Goal: Information Seeking & Learning: Learn about a topic

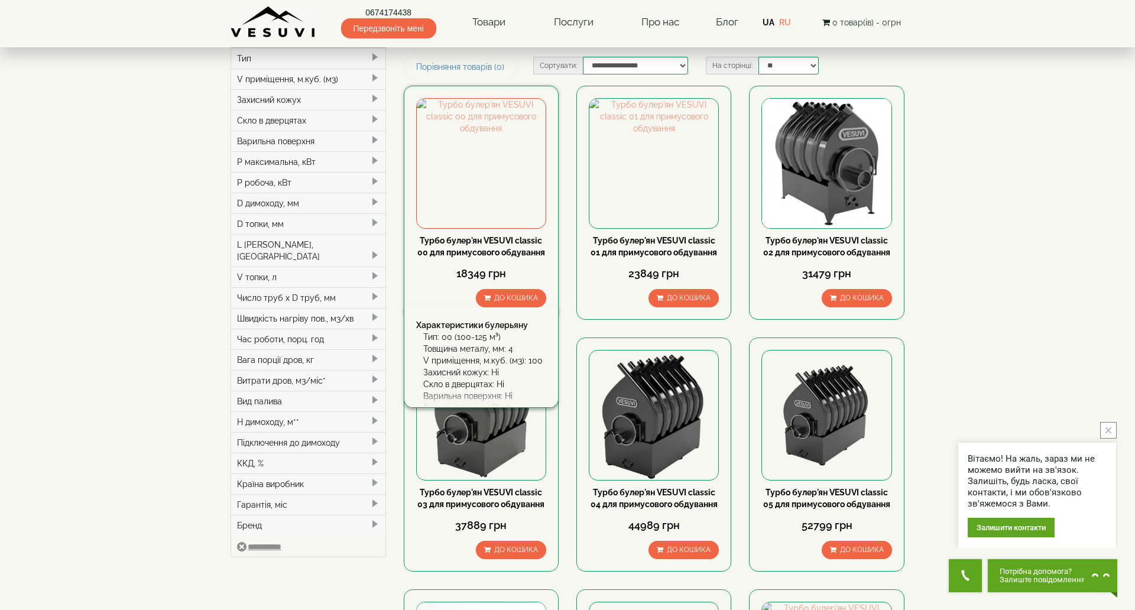
scroll to position [59, 0]
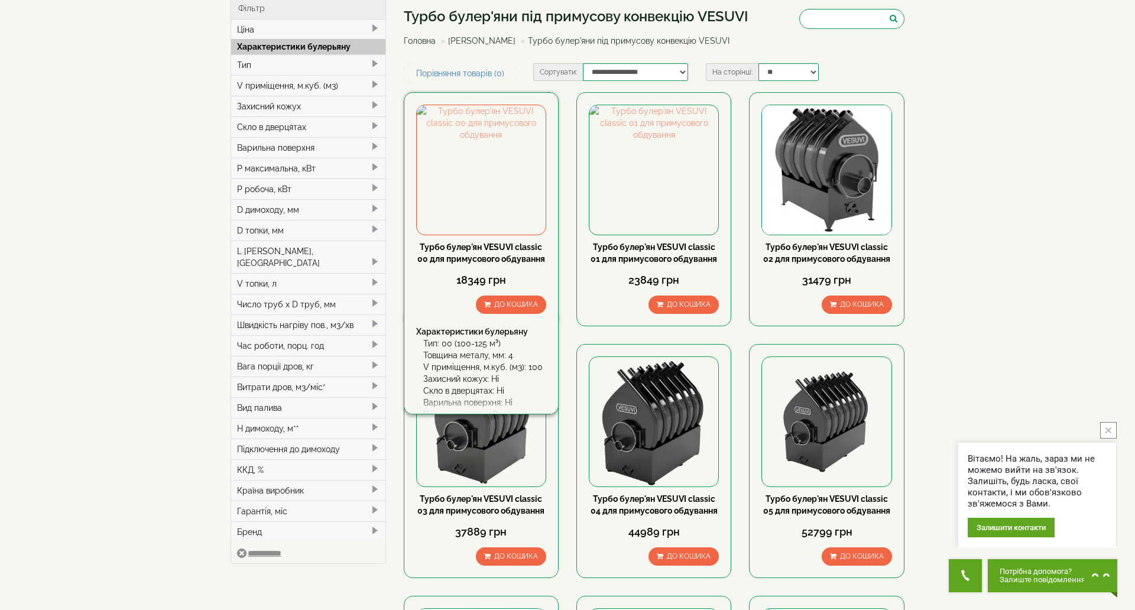
click at [501, 245] on link "Турбо булер'ян VESUVI classic 00 для примусового обдування" at bounding box center [481, 252] width 128 height 21
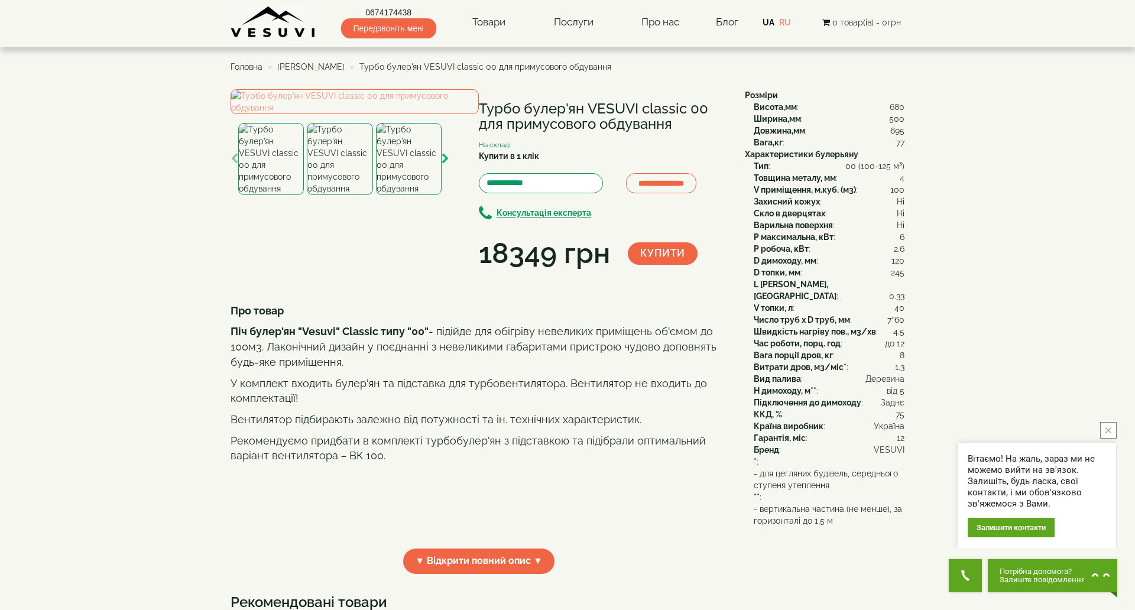
click at [442, 164] on icon "button" at bounding box center [446, 159] width 8 height 11
click at [231, 164] on icon "button" at bounding box center [235, 159] width 8 height 11
click at [345, 195] on img at bounding box center [340, 159] width 66 height 72
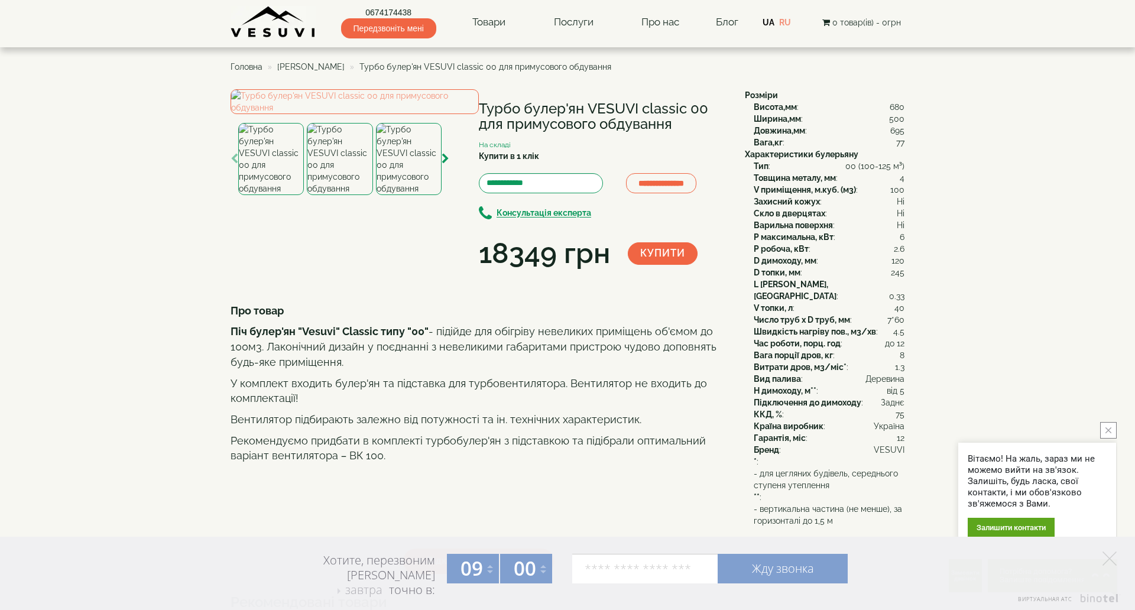
click at [409, 195] on img at bounding box center [409, 159] width 66 height 72
click at [442, 164] on icon "button" at bounding box center [446, 159] width 8 height 11
click at [400, 195] on img at bounding box center [409, 159] width 66 height 72
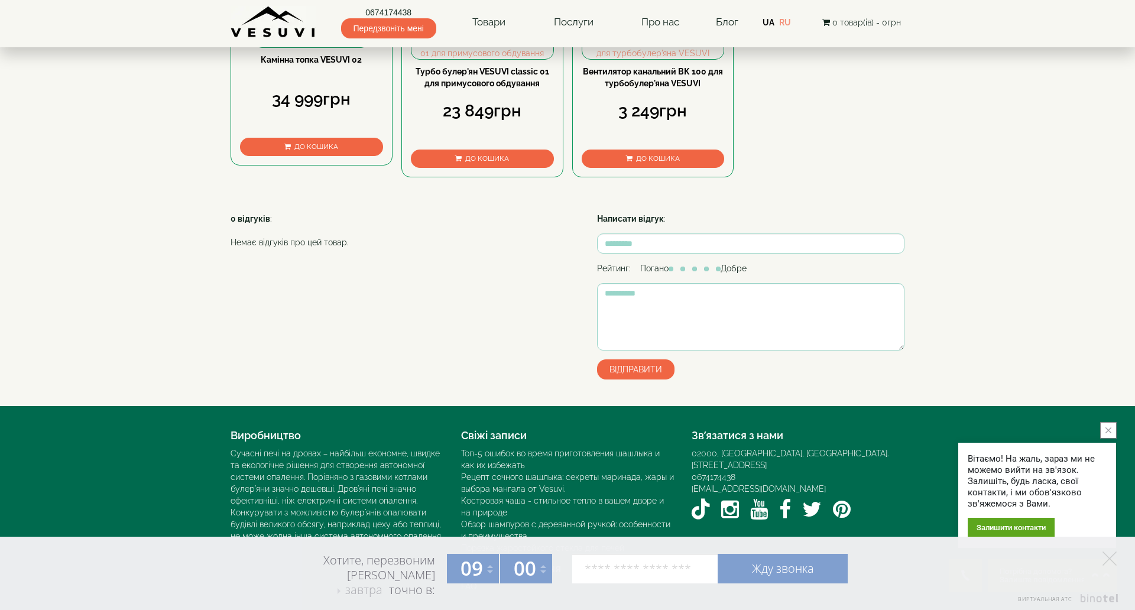
scroll to position [769, 0]
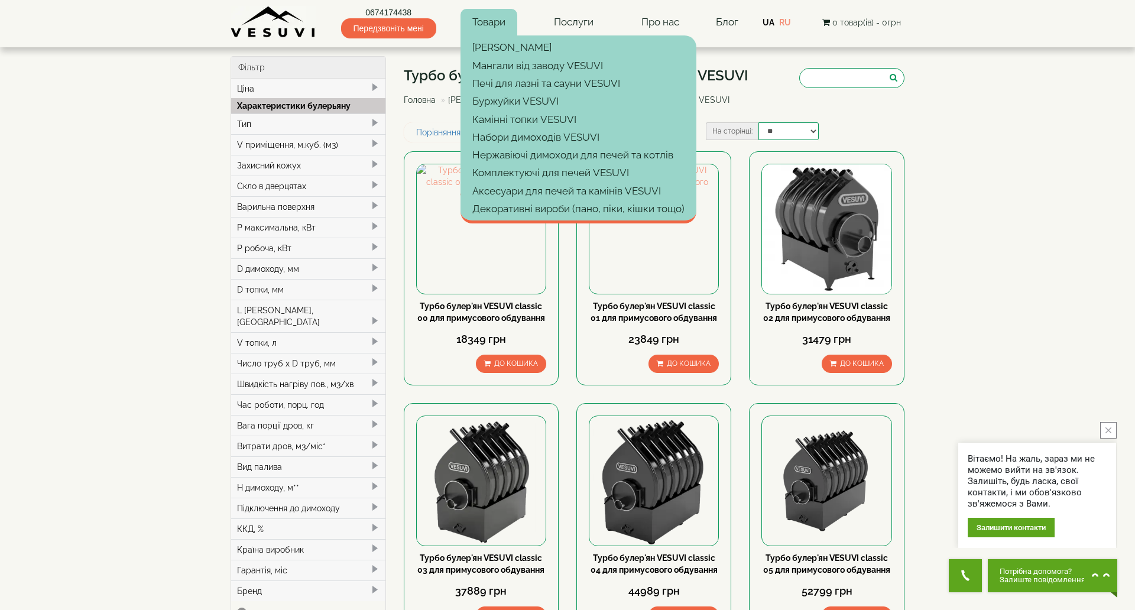
click at [497, 18] on link "Товари" at bounding box center [489, 22] width 57 height 27
click at [486, 63] on link "Мангали від заводу VESUVI" at bounding box center [579, 66] width 236 height 18
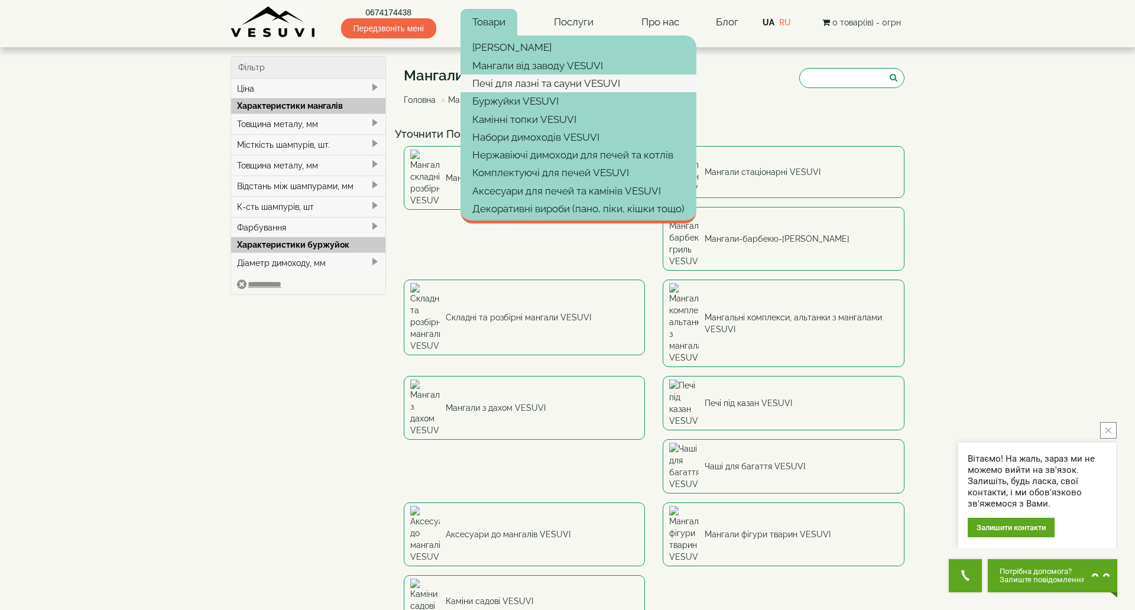
click at [505, 77] on link "Печі для лазні та сауни VESUVI" at bounding box center [579, 84] width 236 height 18
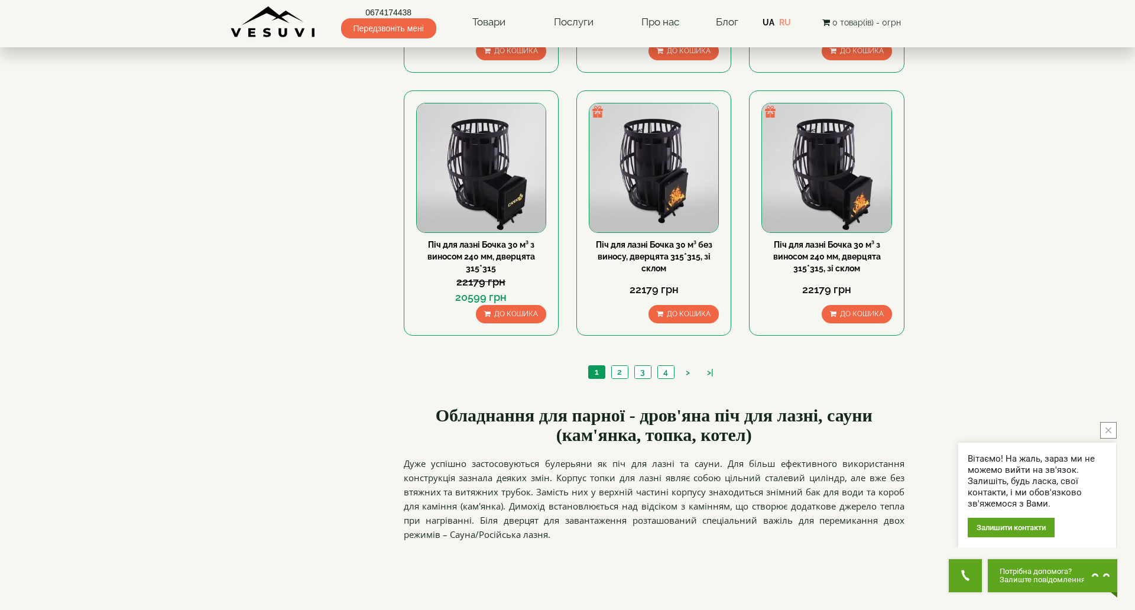
scroll to position [1301, 0]
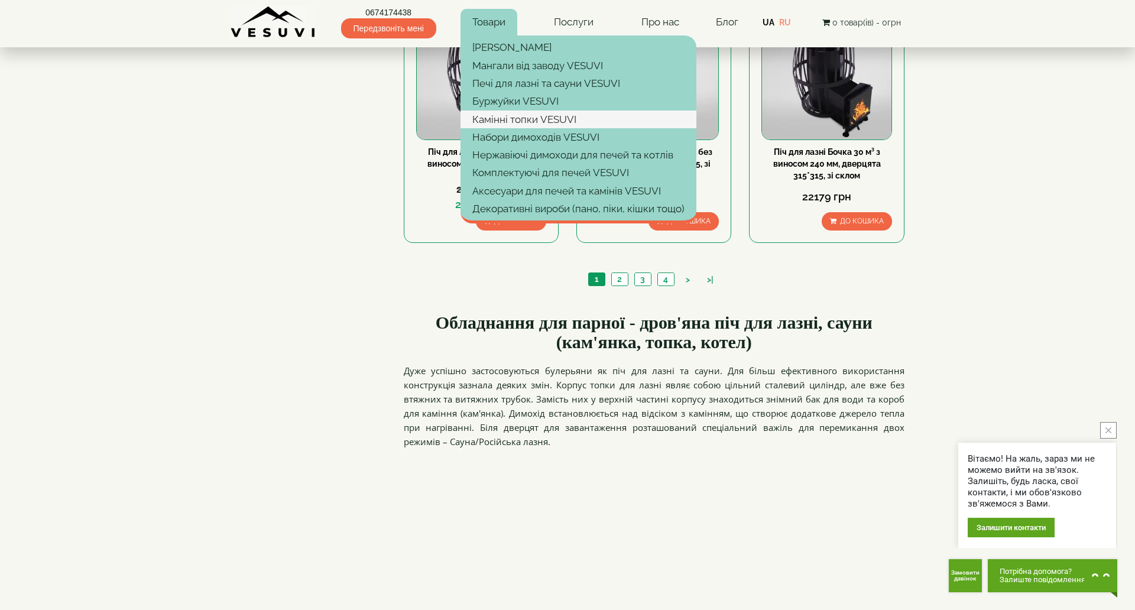
click at [490, 116] on link "Камінні топки VESUVI" at bounding box center [579, 120] width 236 height 18
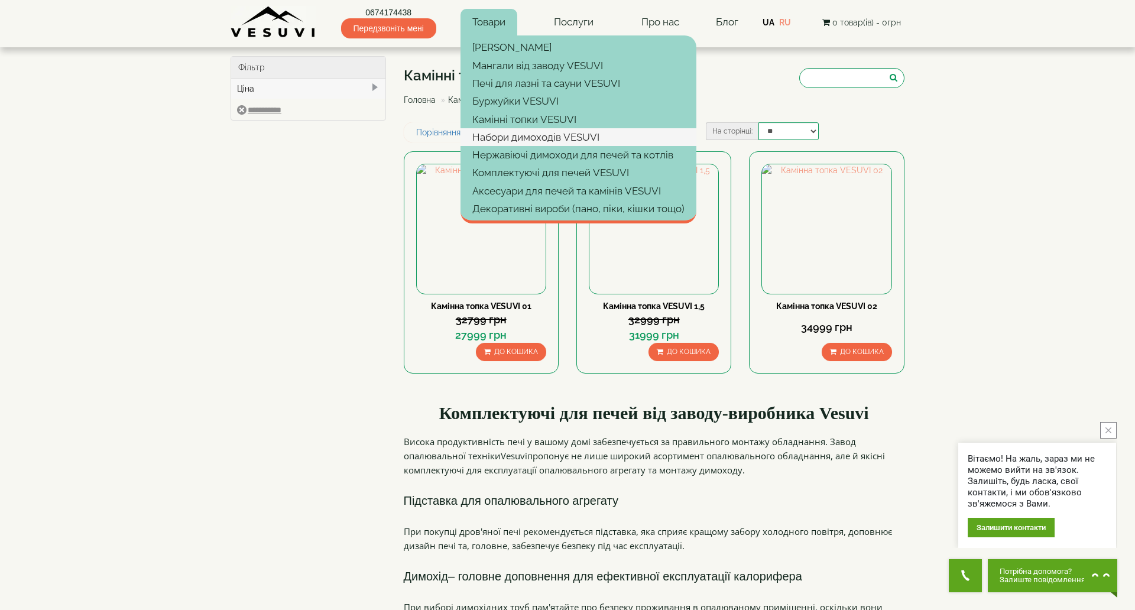
click at [490, 138] on link "Набори димоходів VESUVI" at bounding box center [579, 137] width 236 height 18
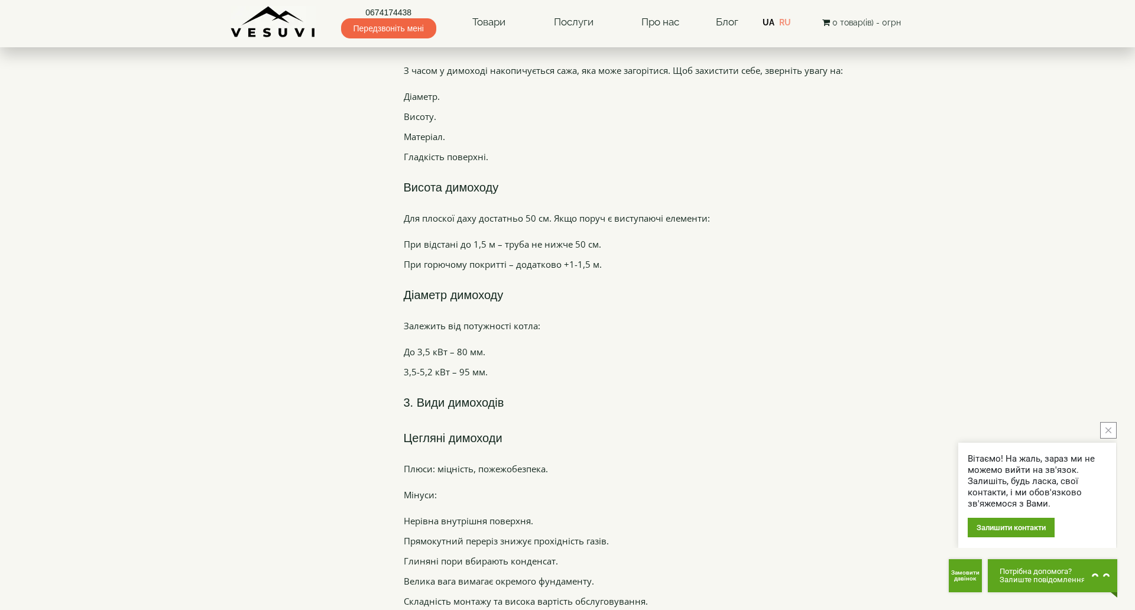
scroll to position [1242, 0]
